Goal: Use online tool/utility: Utilize a website feature to perform a specific function

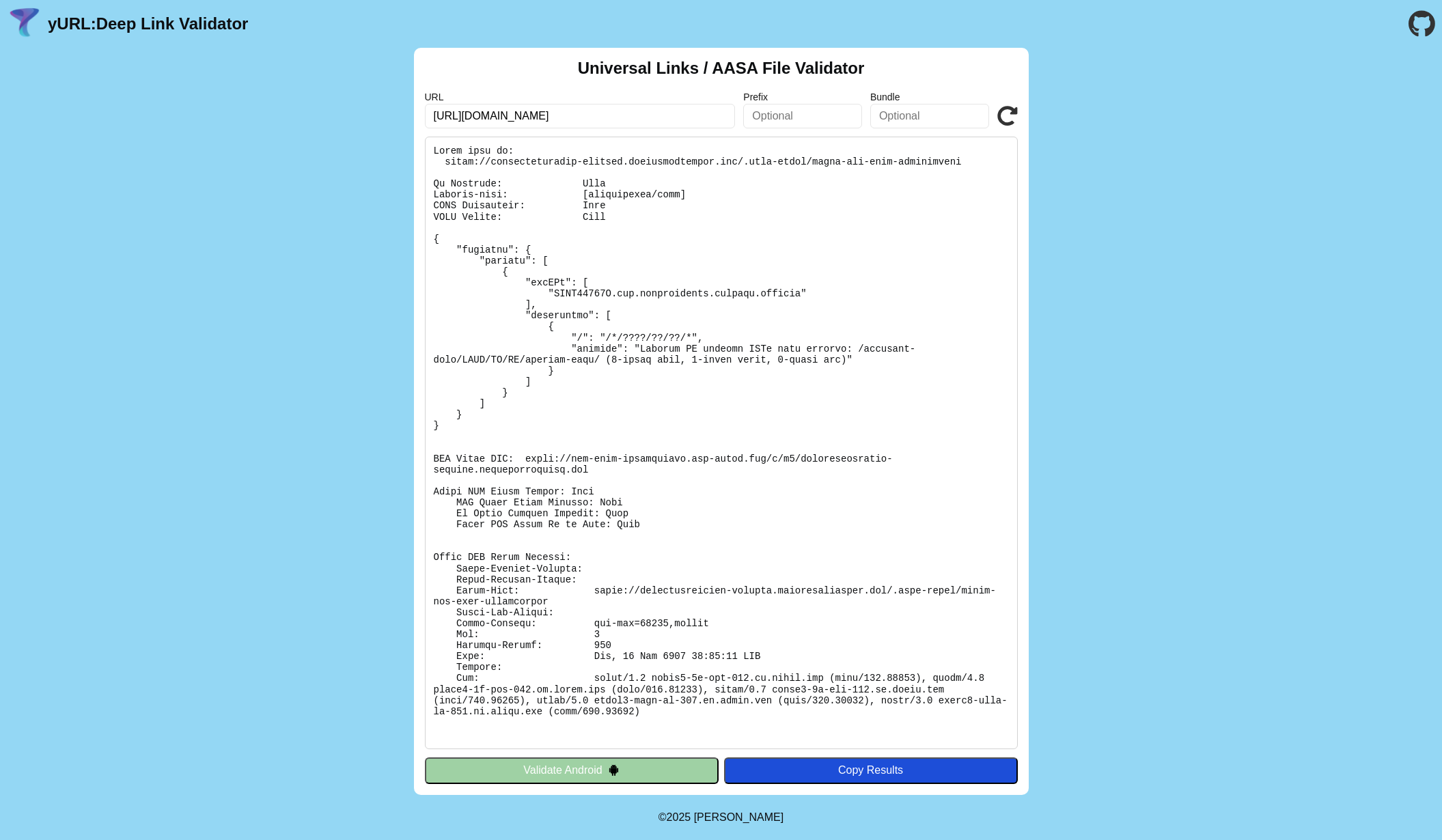
drag, startPoint x: 548, startPoint y: 118, endPoint x: 711, endPoint y: 116, distance: 163.0
click at [711, 116] on input "[URL][DOMAIN_NAME]" at bounding box center [580, 116] width 311 height 24
type input "[URL][DOMAIN_NAME]"
click at [1015, 114] on icon at bounding box center [1007, 117] width 21 height 21
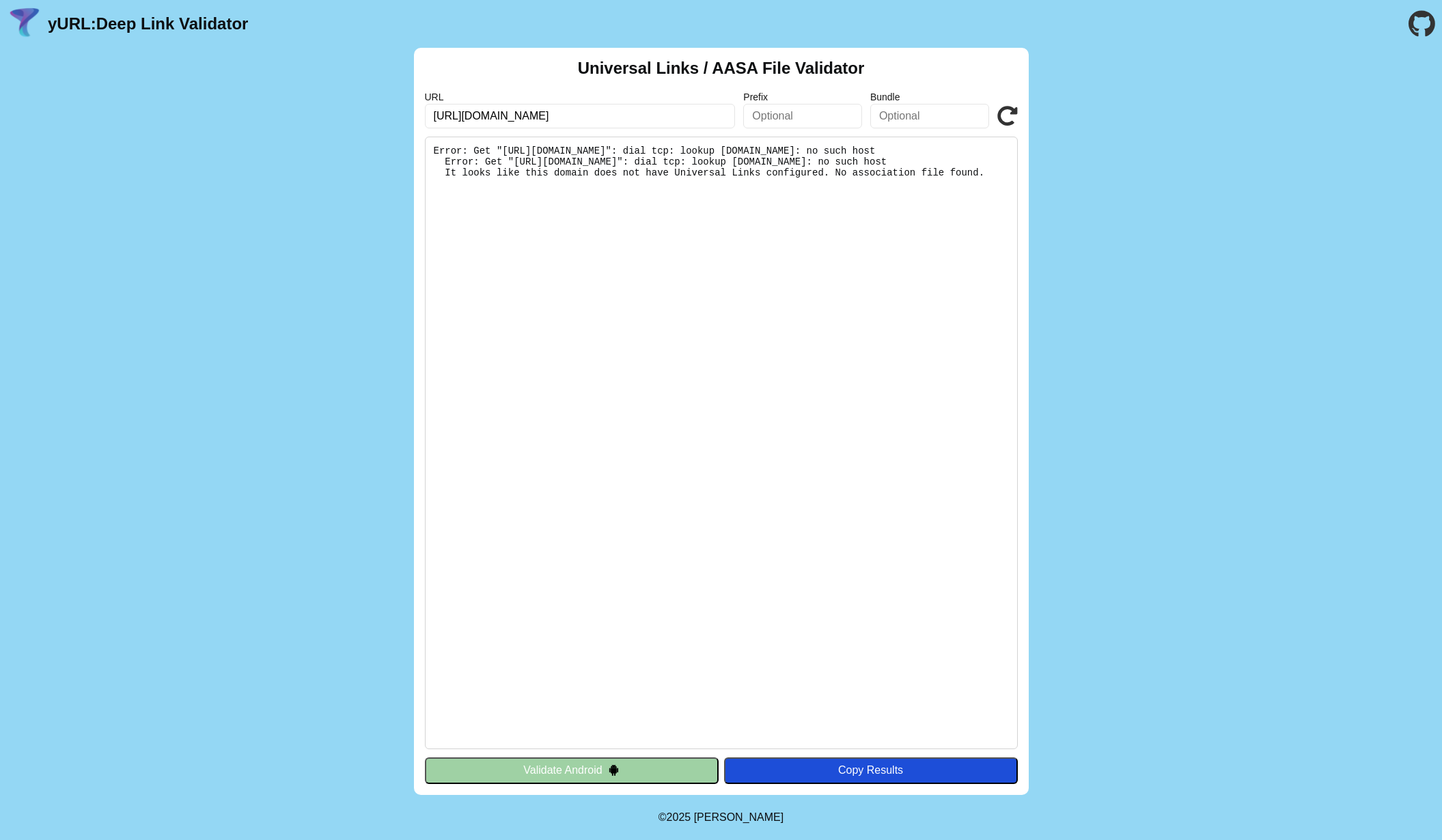
click at [588, 117] on input "https://americamagazin.org" at bounding box center [580, 116] width 311 height 24
click at [547, 117] on input "https://americamagazin.org" at bounding box center [580, 116] width 311 height 24
type input "[URL][DOMAIN_NAME]"
click at [1009, 114] on icon at bounding box center [1007, 117] width 21 height 21
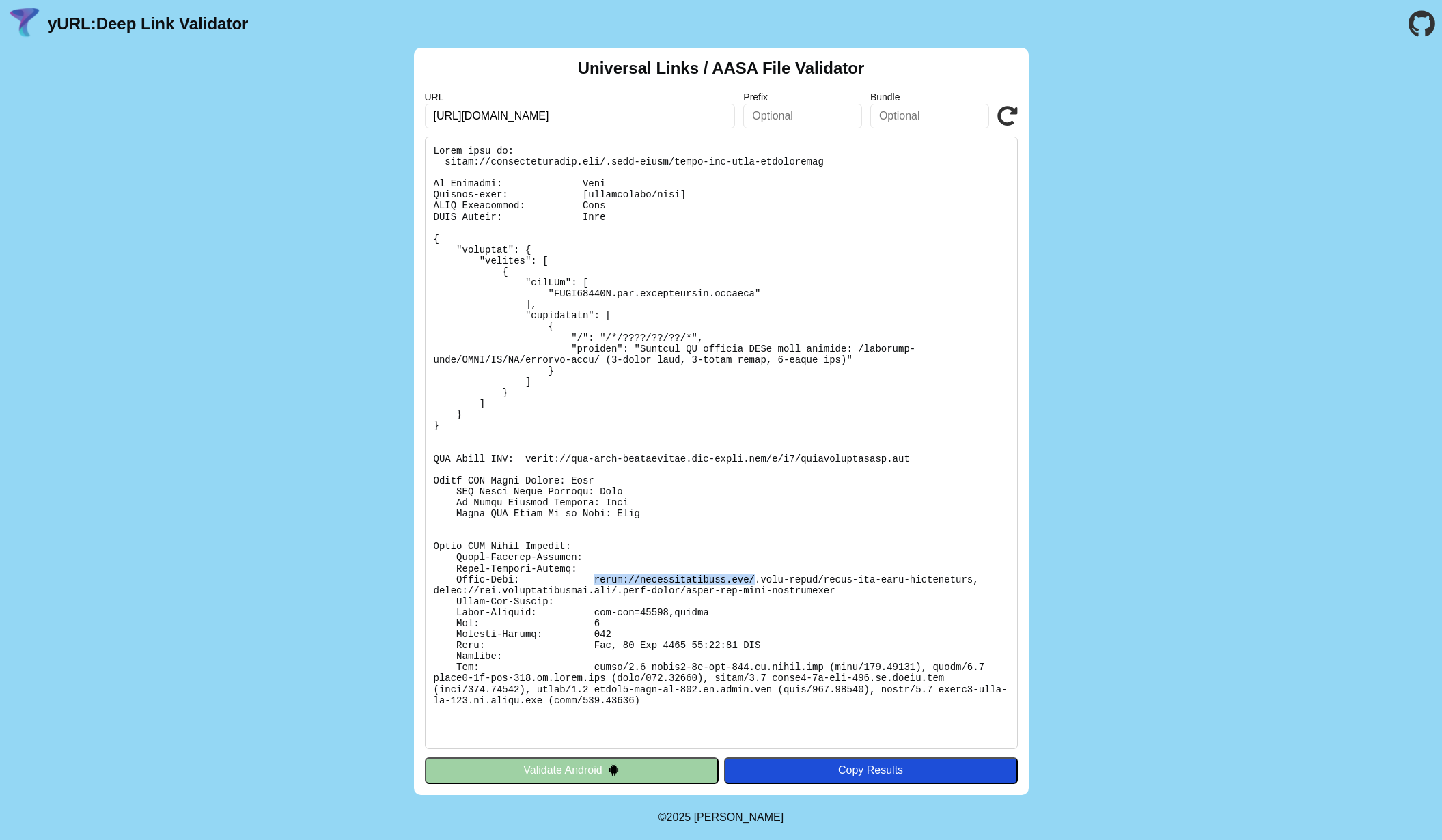
drag, startPoint x: 592, startPoint y: 574, endPoint x: 780, endPoint y: 580, distance: 188.1
click at [765, 580] on pre at bounding box center [722, 442] width 593 height 613
click at [865, 543] on pre at bounding box center [722, 442] width 593 height 613
drag, startPoint x: 524, startPoint y: 456, endPoint x: 955, endPoint y: 462, distance: 431.0
click at [955, 462] on pre at bounding box center [722, 442] width 593 height 613
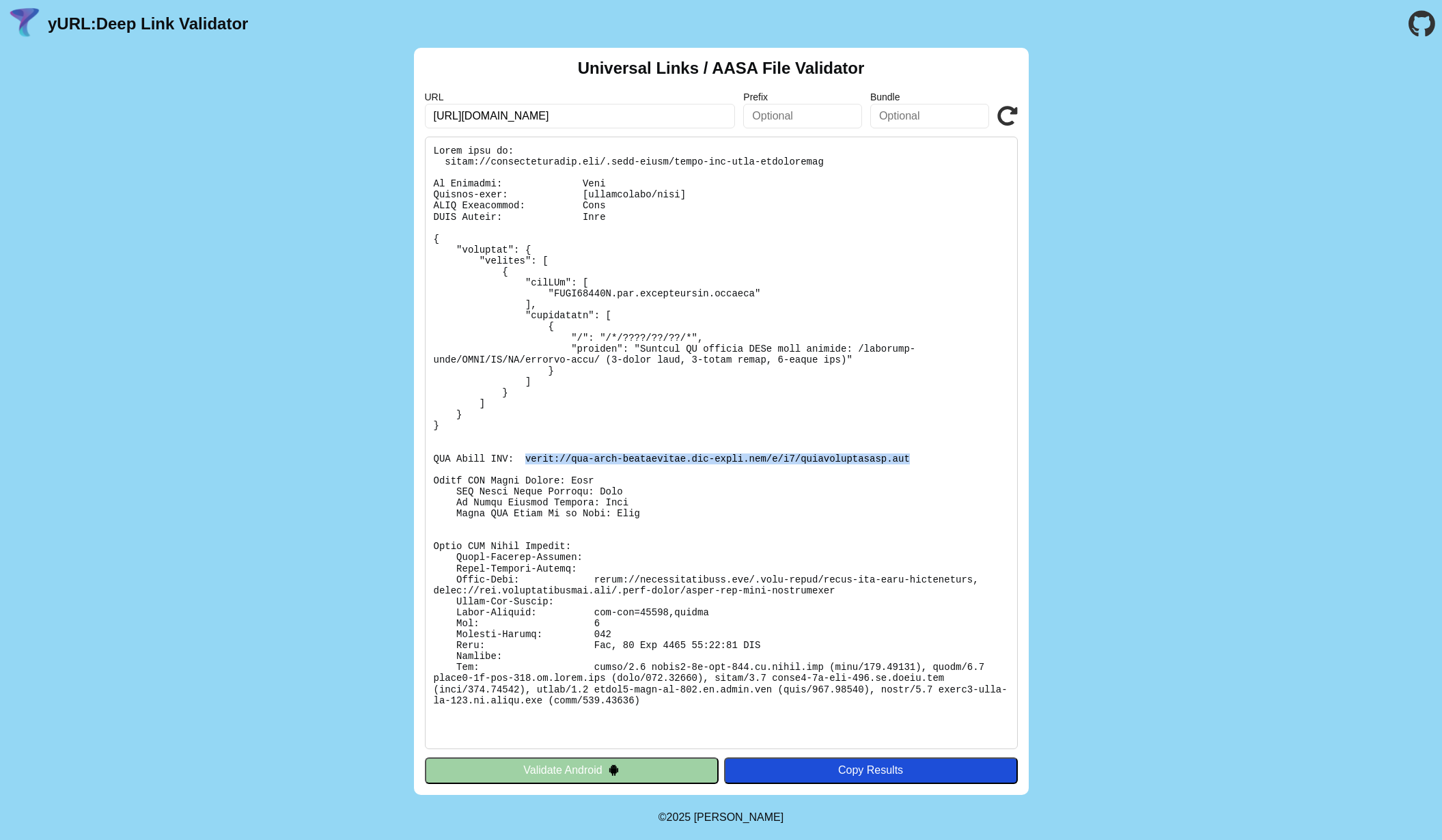
copy pre "[URL][DOMAIN_NAME][DOMAIN_NAME]"
